Goal: Transaction & Acquisition: Purchase product/service

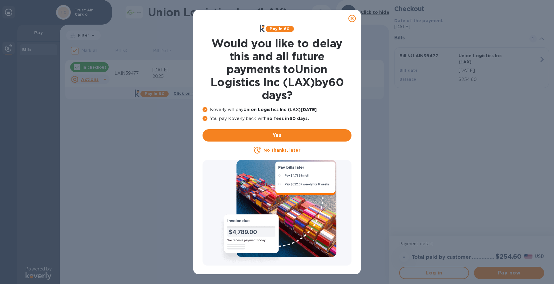
click at [354, 19] on icon at bounding box center [351, 18] width 7 height 7
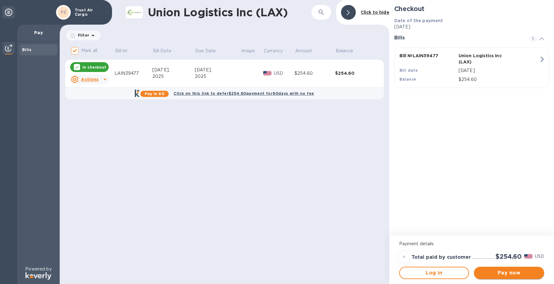
click at [511, 272] on span "Pay now" at bounding box center [509, 272] width 60 height 7
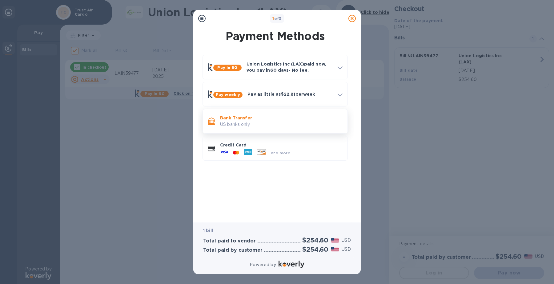
click at [305, 122] on p "US banks only." at bounding box center [281, 124] width 122 height 6
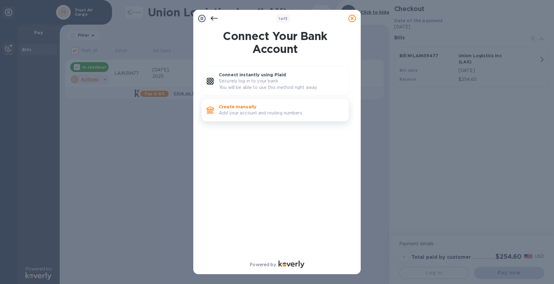
click at [262, 111] on p "Add your account and routing numbers." at bounding box center [281, 113] width 125 height 6
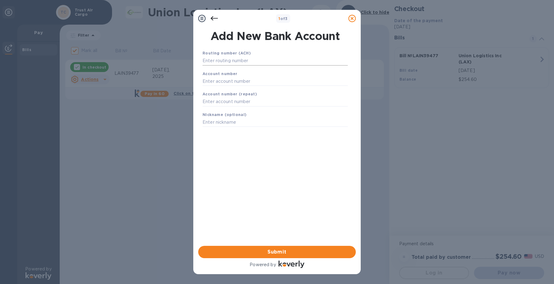
click at [261, 58] on input "text" at bounding box center [274, 60] width 145 height 9
click at [262, 61] on input "text" at bounding box center [274, 60] width 145 height 9
type input "071001533"
click at [250, 87] on input "text" at bounding box center [274, 88] width 145 height 9
type input "4067018"
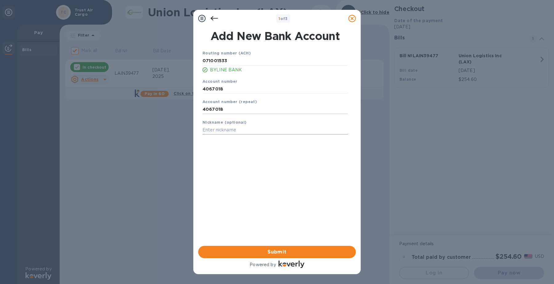
type input "4067018"
click at [242, 131] on input "text" at bounding box center [274, 130] width 145 height 9
type input "TAC"
click at [262, 252] on span "Submit" at bounding box center [277, 251] width 148 height 7
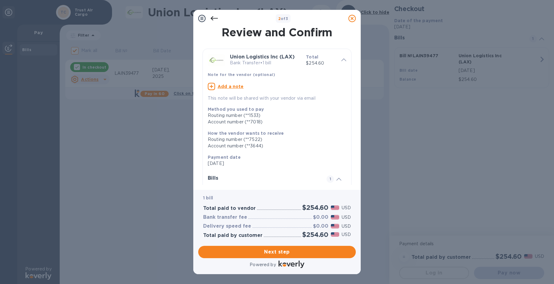
click at [224, 86] on u "Add a note" at bounding box center [231, 86] width 26 height 5
click at [222, 88] on textarea at bounding box center [272, 87] width 129 height 5
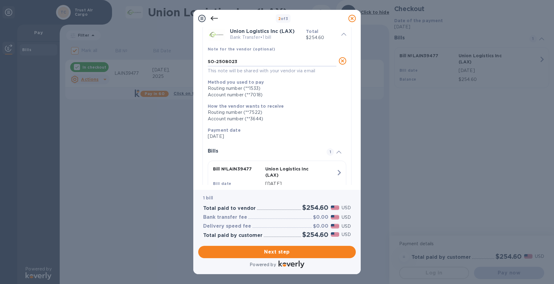
scroll to position [57, 0]
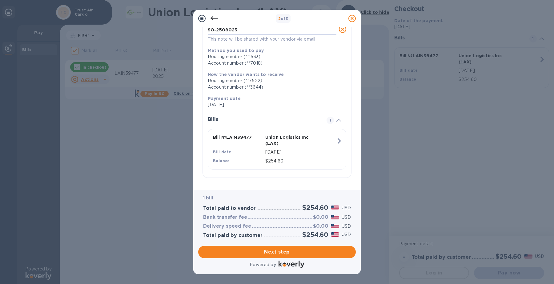
type textarea "SO-2508023"
click at [292, 253] on span "Next step" at bounding box center [277, 251] width 148 height 7
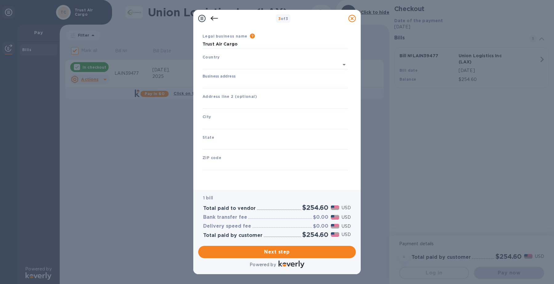
type input "[GEOGRAPHIC_DATA]"
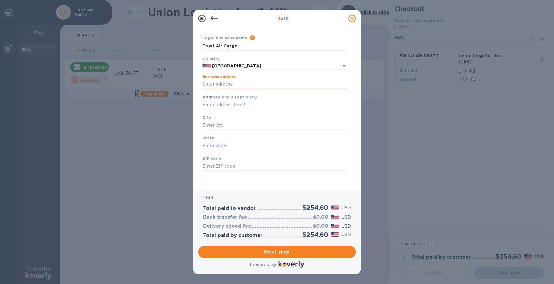
click at [224, 83] on input "Business address" at bounding box center [274, 84] width 145 height 9
type input "[STREET_ADDRESS]"
click at [234, 122] on input "text" at bounding box center [274, 125] width 145 height 9
type input "[GEOGRAPHIC_DATA]"
drag, startPoint x: 233, startPoint y: 149, endPoint x: 228, endPoint y: 145, distance: 6.1
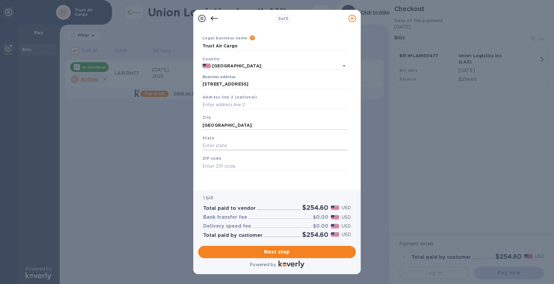
click at [231, 147] on input "text" at bounding box center [274, 145] width 145 height 9
type input "IL"
click at [255, 168] on input "text" at bounding box center [274, 166] width 145 height 9
type input "60007"
click at [313, 251] on span "Next step" at bounding box center [277, 251] width 148 height 7
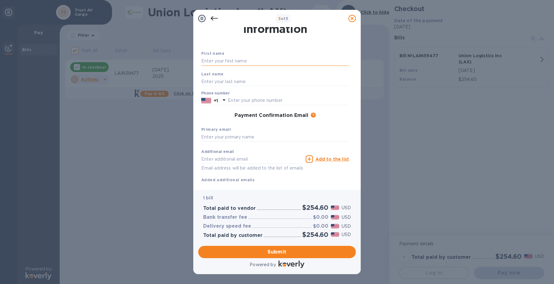
click at [252, 57] on input "text" at bounding box center [275, 61] width 148 height 9
type input "[PERSON_NAME]"
type input "6303502740"
type input "[PERSON_NAME][EMAIL_ADDRESS][DOMAIN_NAME]"
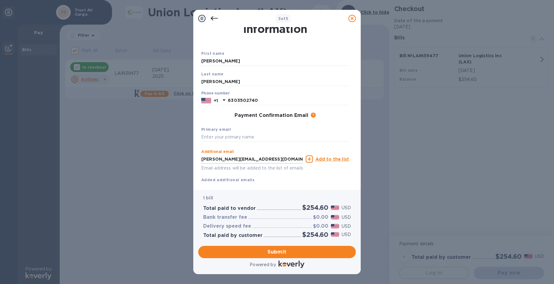
drag, startPoint x: 255, startPoint y: 159, endPoint x: 190, endPoint y: 158, distance: 64.9
click at [190, 158] on div "3 of 3 Payment Contact Information First name [PERSON_NAME] Last name [PERSON_N…" at bounding box center [277, 142] width 554 height 284
click at [259, 134] on input "text" at bounding box center [275, 137] width 148 height 9
paste input "[PERSON_NAME][EMAIL_ADDRESS][DOMAIN_NAME]"
type input "[PERSON_NAME][EMAIL_ADDRESS][DOMAIN_NAME]"
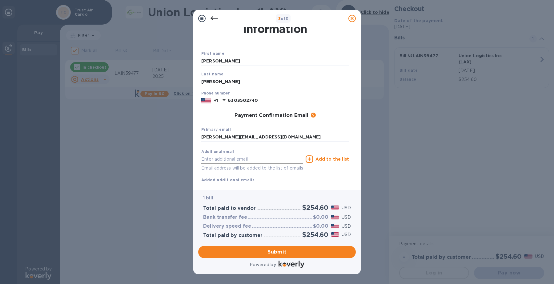
click at [237, 160] on input "text" at bounding box center [252, 158] width 102 height 9
paste input "[EMAIL_ADDRESS][DOMAIN_NAME]"
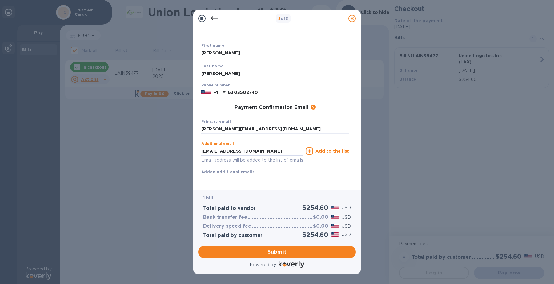
type input "[EMAIL_ADDRESS][DOMAIN_NAME]"
click at [310, 147] on icon at bounding box center [309, 150] width 7 height 7
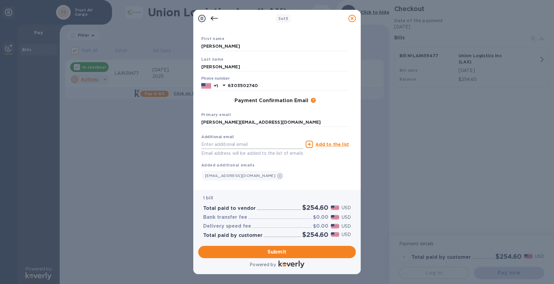
click at [282, 146] on input "text" at bounding box center [252, 144] width 102 height 9
type input "[EMAIL_ADDRESS][DOMAIN_NAME]"
click at [311, 146] on icon at bounding box center [309, 144] width 7 height 7
click at [338, 156] on div "Additional email Email address will be added to the list of emails Add to the l…" at bounding box center [275, 144] width 150 height 28
click at [262, 252] on span "Submit" at bounding box center [277, 251] width 148 height 7
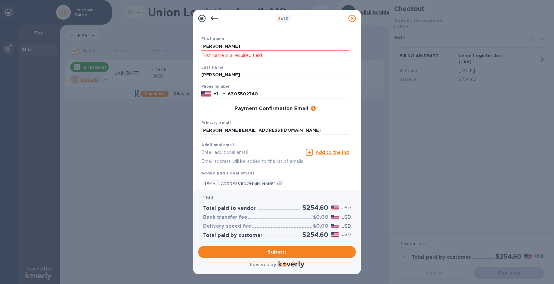
drag, startPoint x: 227, startPoint y: 46, endPoint x: 91, endPoint y: 39, distance: 136.5
click at [114, 46] on div "3 of 3 Payment Contact Information First name [PERSON_NAME] First name is a req…" at bounding box center [277, 142] width 554 height 284
type input "[PERSON_NAME]"
click at [243, 256] on button "Submit" at bounding box center [277, 252] width 158 height 12
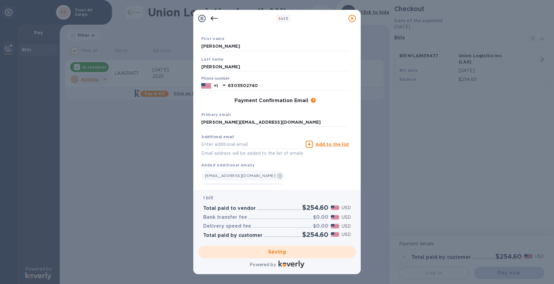
checkbox input "false"
